Goal: Register for event/course

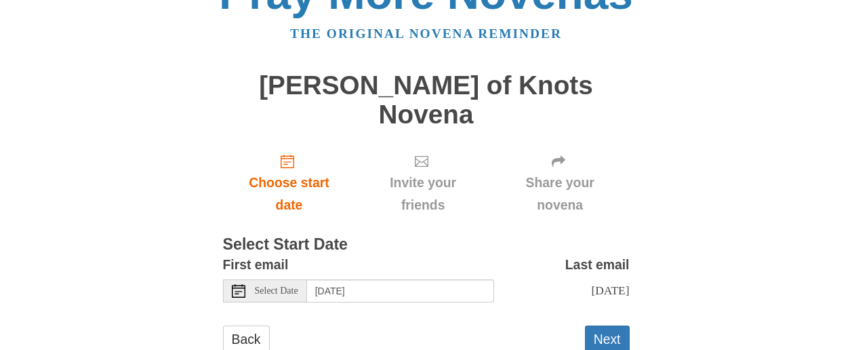
scroll to position [56, 0]
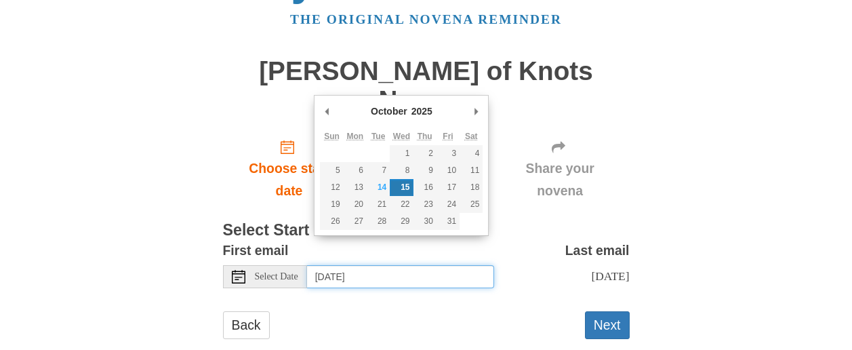
click at [410, 265] on input "Wednesday, October 15th" at bounding box center [400, 276] width 187 height 23
type input "Tuesday, October 14th"
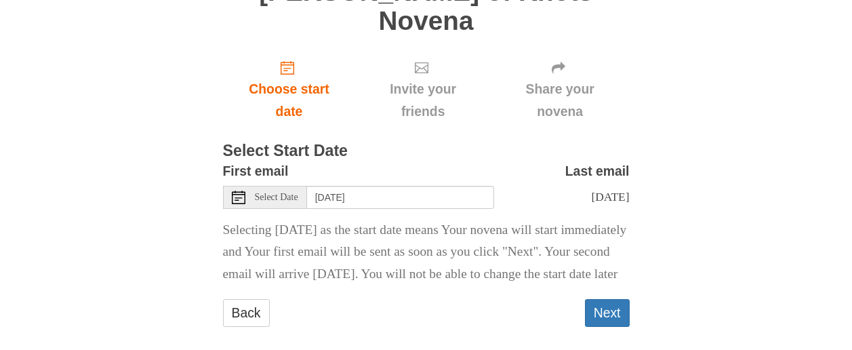
scroll to position [157, 0]
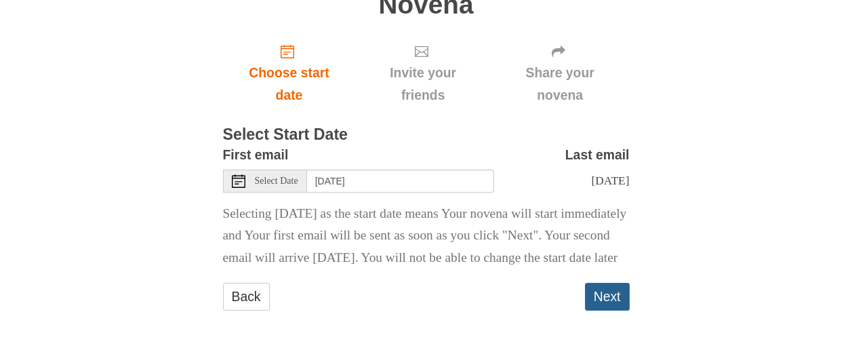
click at [620, 295] on button "Next" at bounding box center [607, 297] width 45 height 28
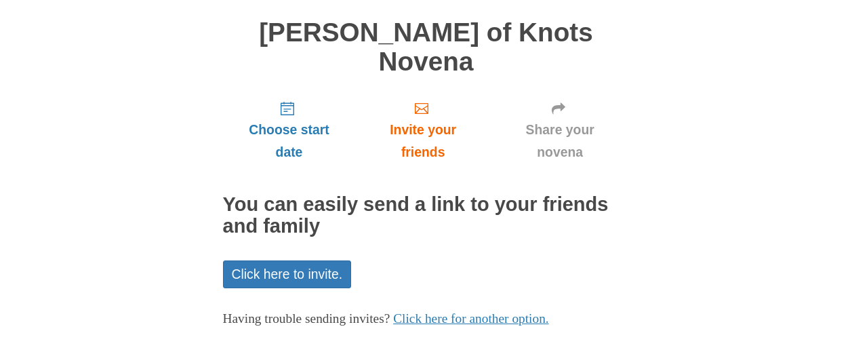
scroll to position [133, 0]
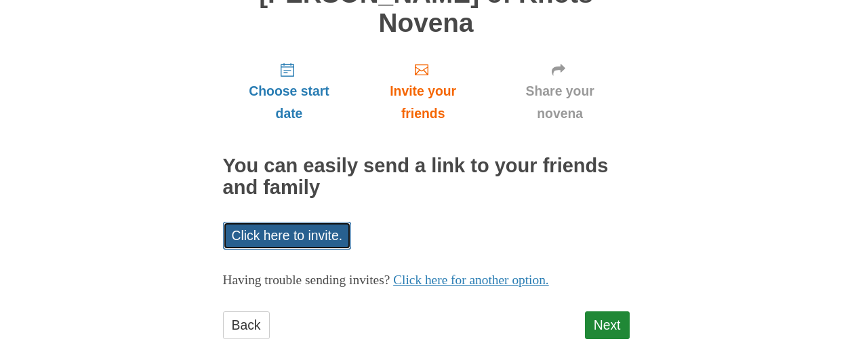
click at [317, 222] on link "Click here to invite." at bounding box center [287, 236] width 129 height 28
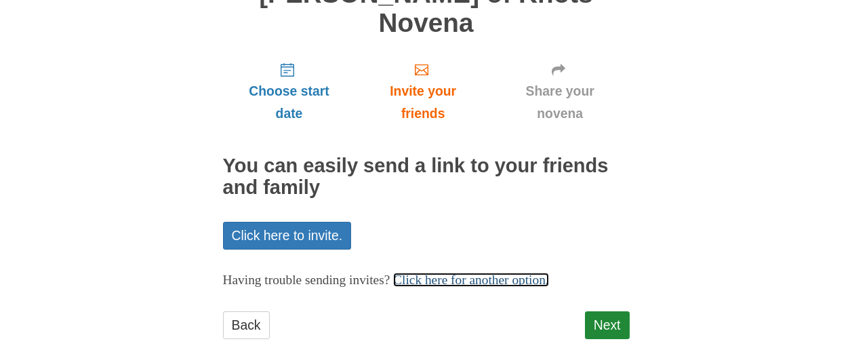
click at [549, 273] on link "Click here for another option." at bounding box center [471, 280] width 156 height 14
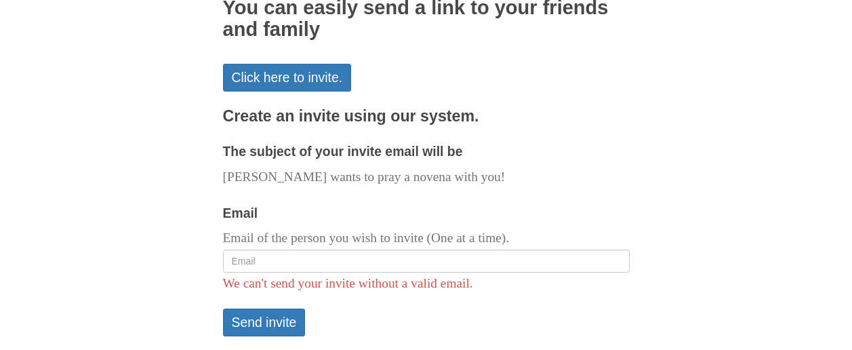
scroll to position [319, 0]
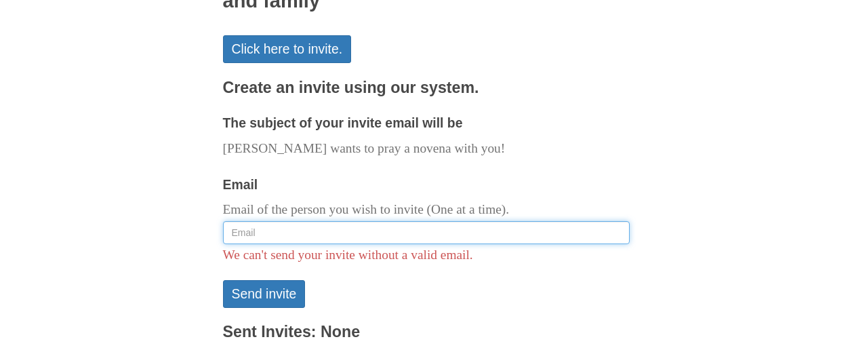
click at [297, 221] on input "Email" at bounding box center [426, 232] width 407 height 23
type input "scabole@comcast.net"
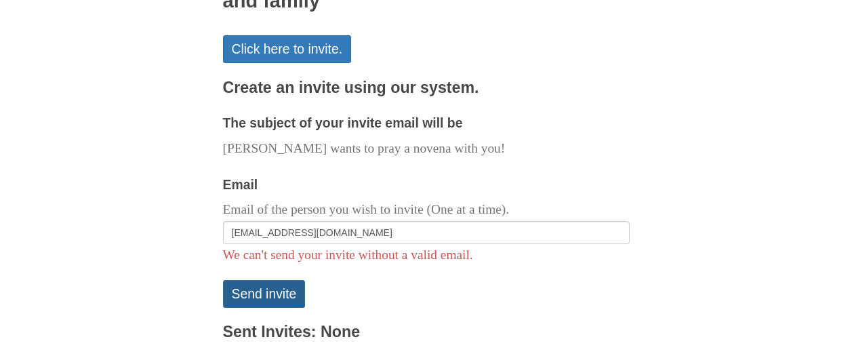
click at [268, 280] on button "Send invite" at bounding box center [264, 294] width 83 height 28
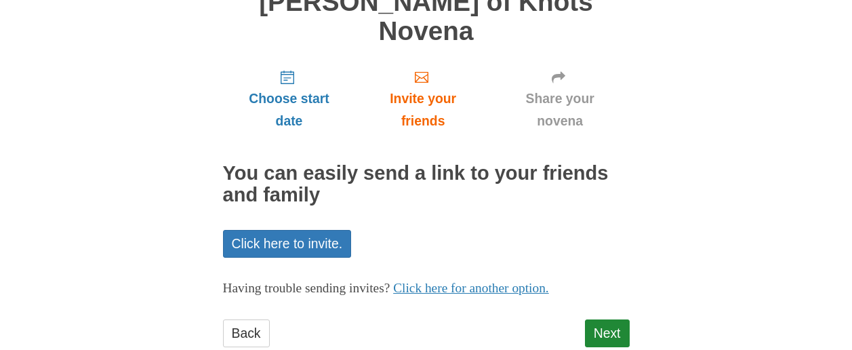
scroll to position [197, 0]
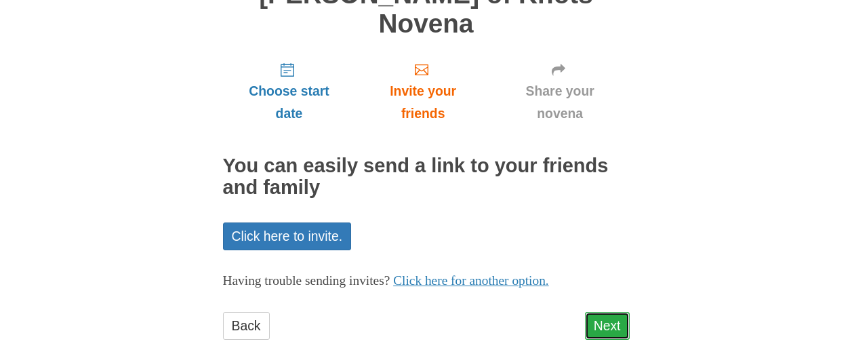
click at [618, 312] on link "Next" at bounding box center [607, 326] width 45 height 28
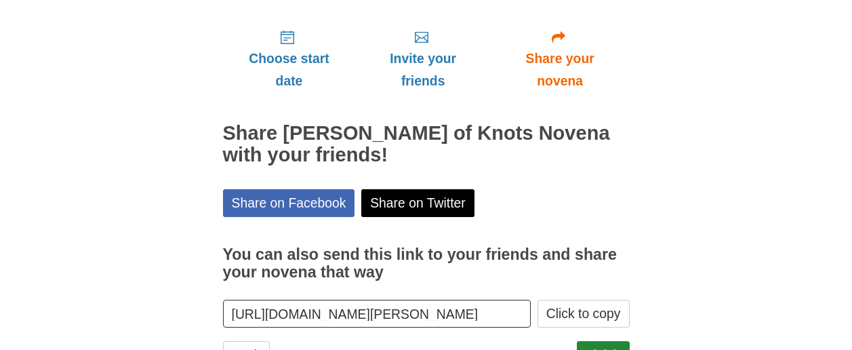
scroll to position [150, 0]
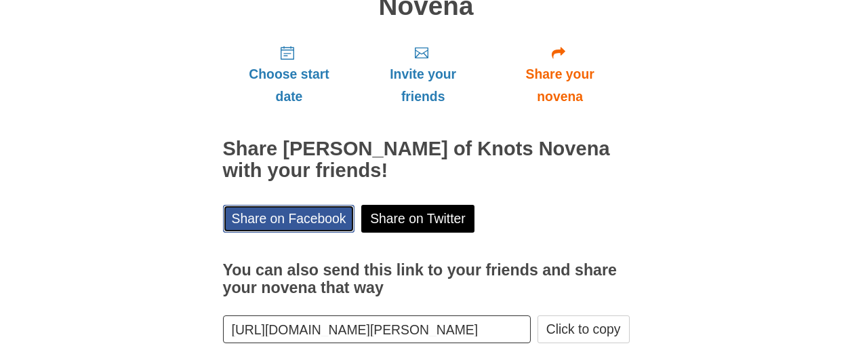
click at [292, 205] on link "Share on Facebook" at bounding box center [289, 219] width 132 height 28
